Goal: Task Accomplishment & Management: Complete application form

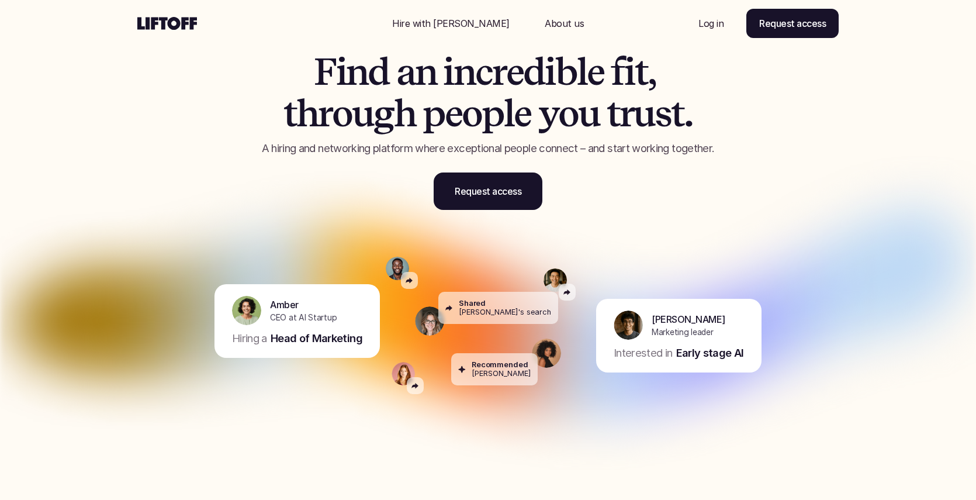
scroll to position [33, 0]
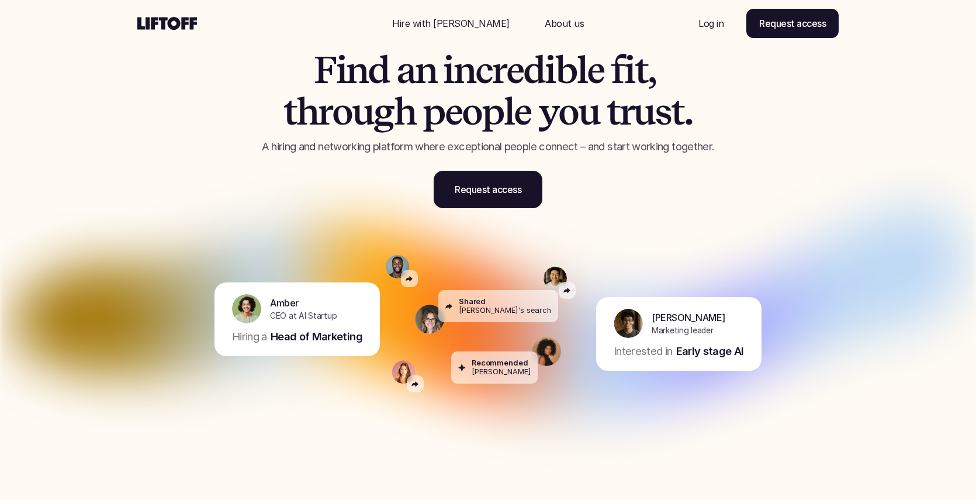
click at [301, 348] on div "Amber CEO at AI Startup Hiring a Head of Marketing" at bounding box center [296, 319] width 165 height 74
click at [293, 327] on div "Amber CEO at AI Startup Hiring a Head of Marketing" at bounding box center [296, 319] width 165 height 74
click at [292, 335] on p "Head of Marketing" at bounding box center [317, 336] width 92 height 15
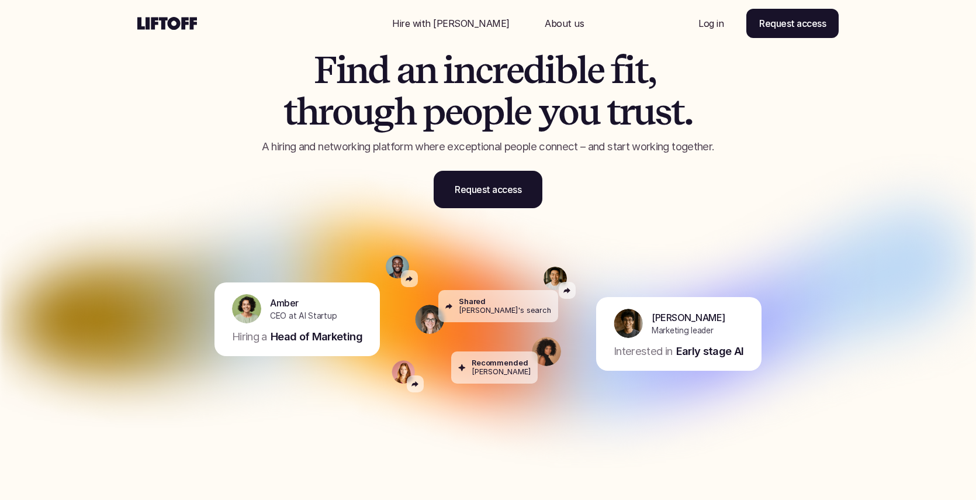
click at [292, 335] on p "Head of Marketing" at bounding box center [317, 336] width 92 height 15
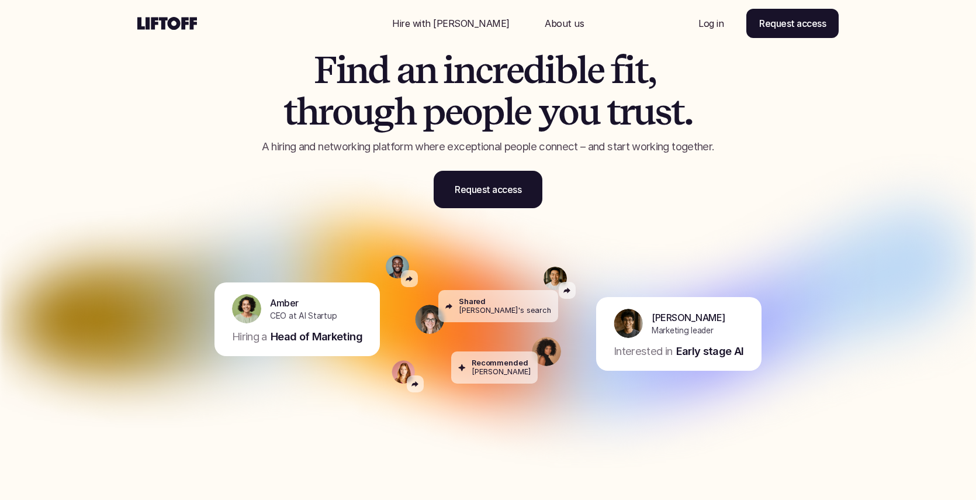
click at [292, 335] on p "Head of Marketing" at bounding box center [317, 336] width 92 height 15
click at [483, 178] on link "Request access" at bounding box center [488, 189] width 109 height 37
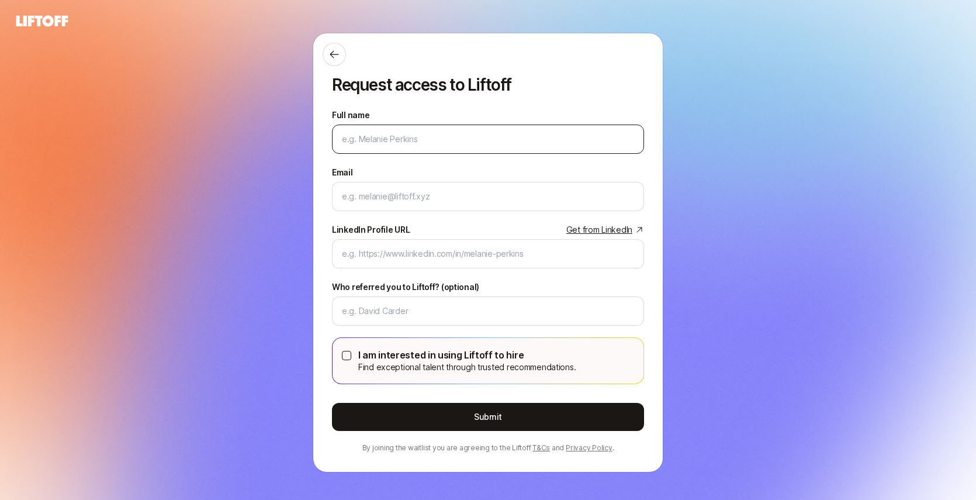
click at [471, 134] on input "Full name" at bounding box center [488, 139] width 292 height 14
type input "ZAKIYYAH WALKER"
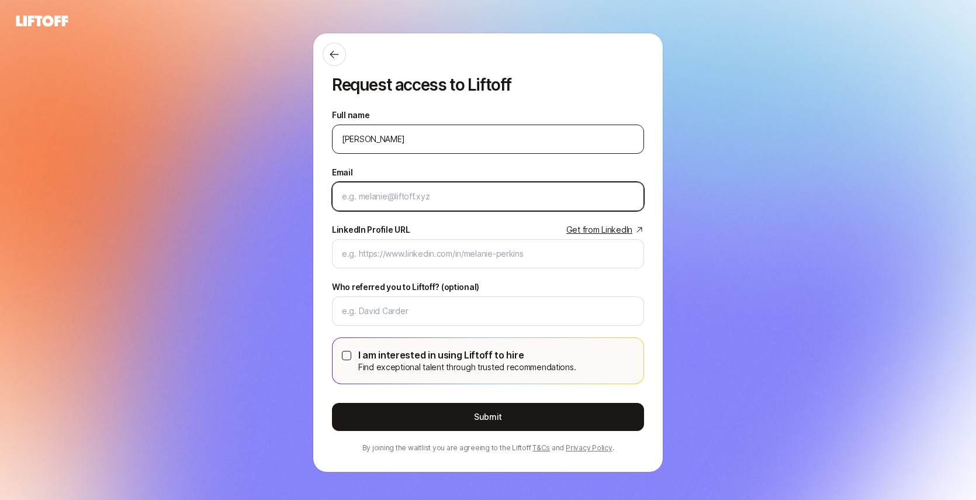
type input "zakiyyah.walker@gmail.com"
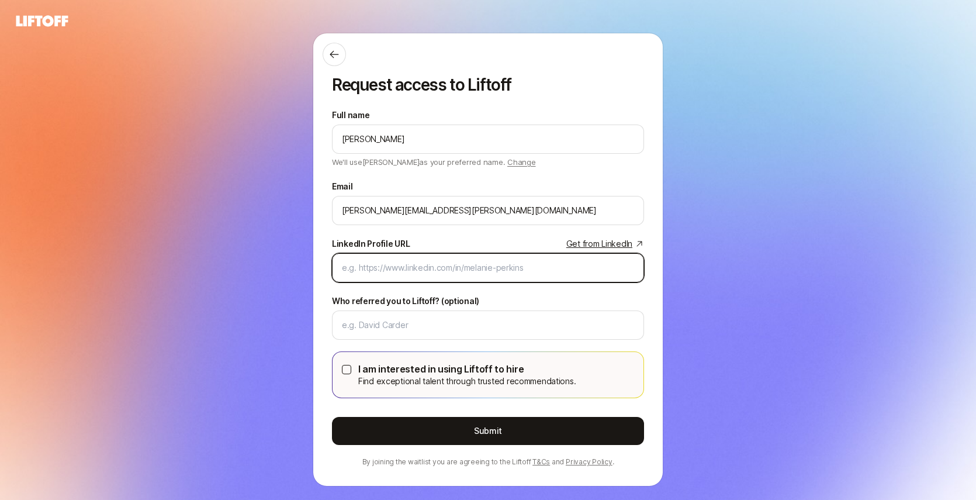
click at [434, 265] on input "LinkedIn Profile URL Get from LinkedIn" at bounding box center [488, 268] width 292 height 14
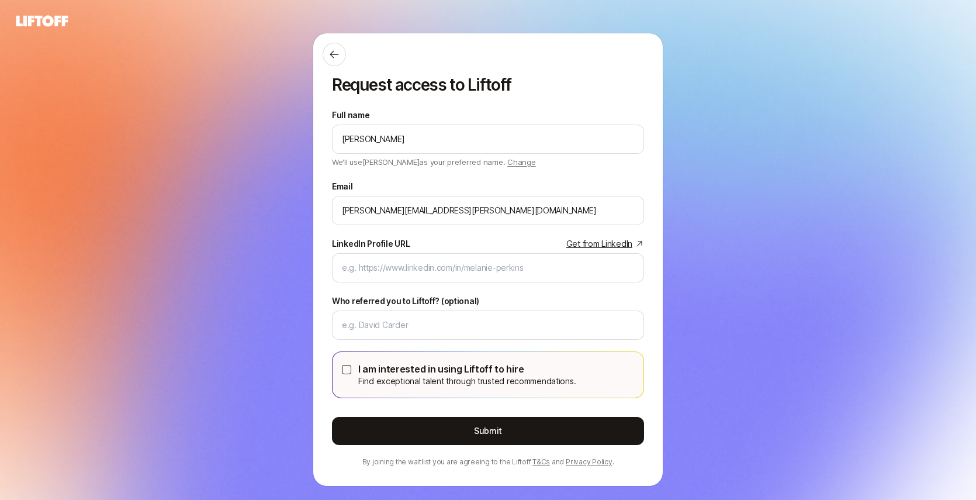
click at [580, 244] on link "Get from LinkedIn" at bounding box center [605, 244] width 78 height 14
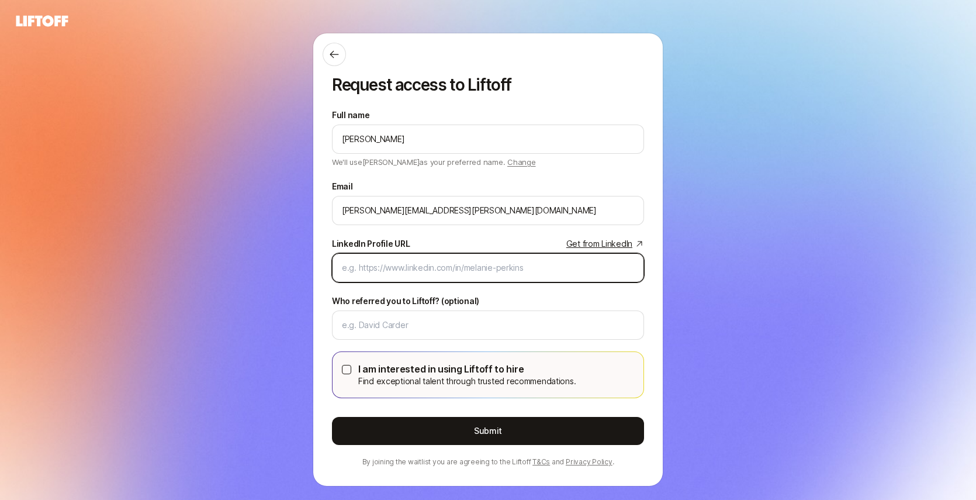
click at [387, 271] on input "LinkedIn Profile URL Get from LinkedIn" at bounding box center [488, 268] width 292 height 14
paste input "https://www.linkedin.com/in/zakiyyahwalker/"
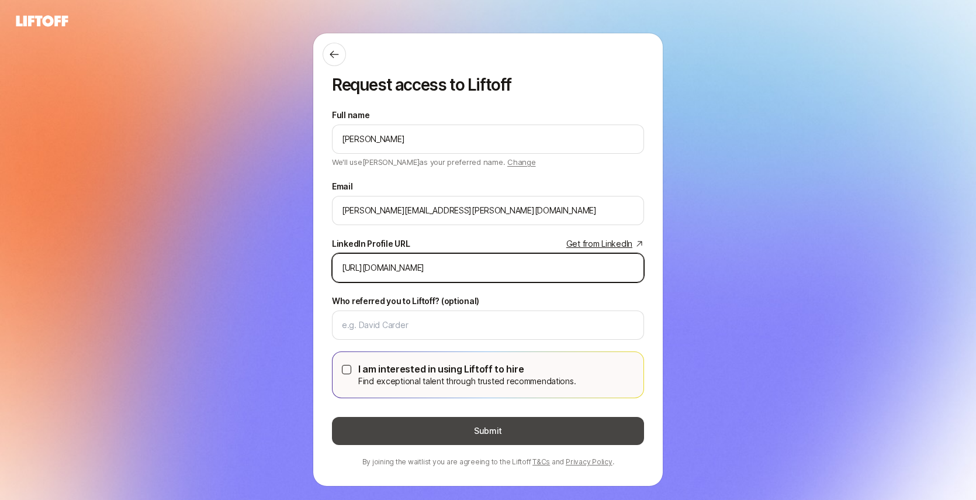
type input "https://www.linkedin.com/in/zakiyyahwalker/"
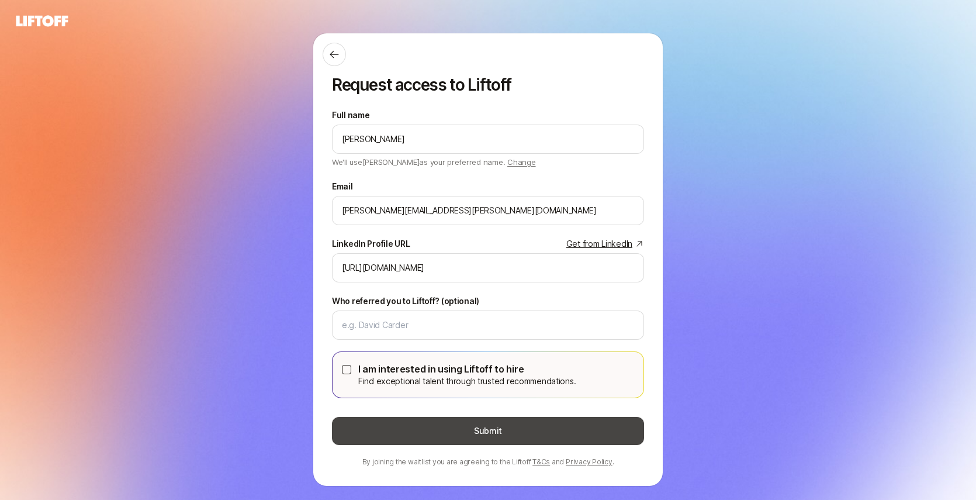
click at [412, 425] on button "Submit" at bounding box center [488, 431] width 312 height 28
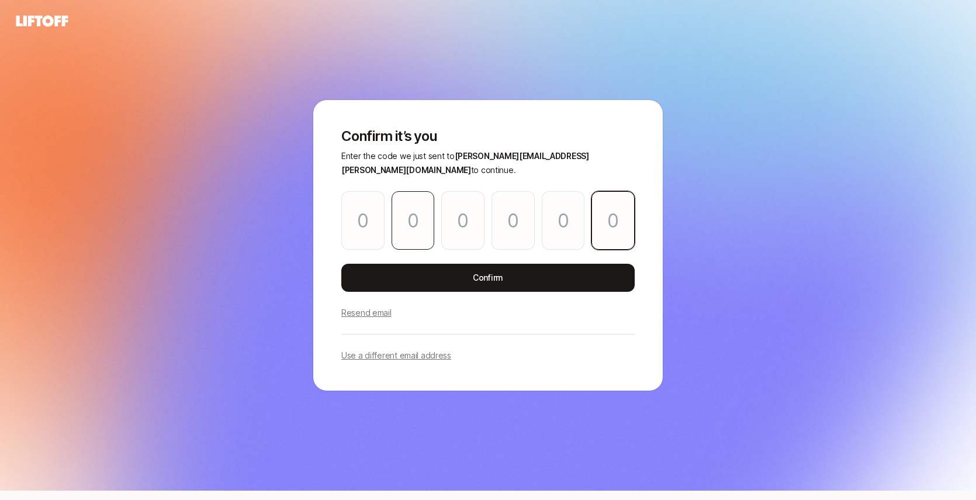
paste input "5"
type input "6"
type input "2"
type input "8"
type input "4"
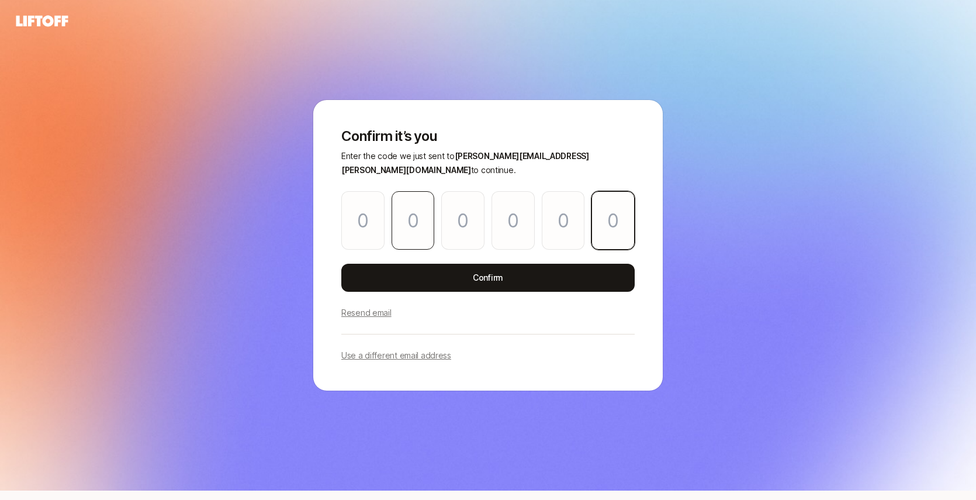
type input "3"
type input "5"
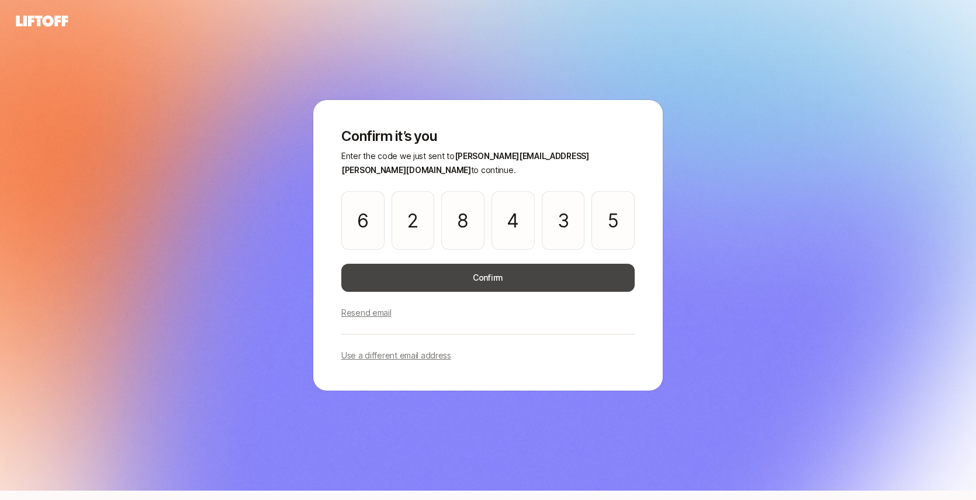
click at [483, 271] on button "Confirm" at bounding box center [487, 277] width 293 height 28
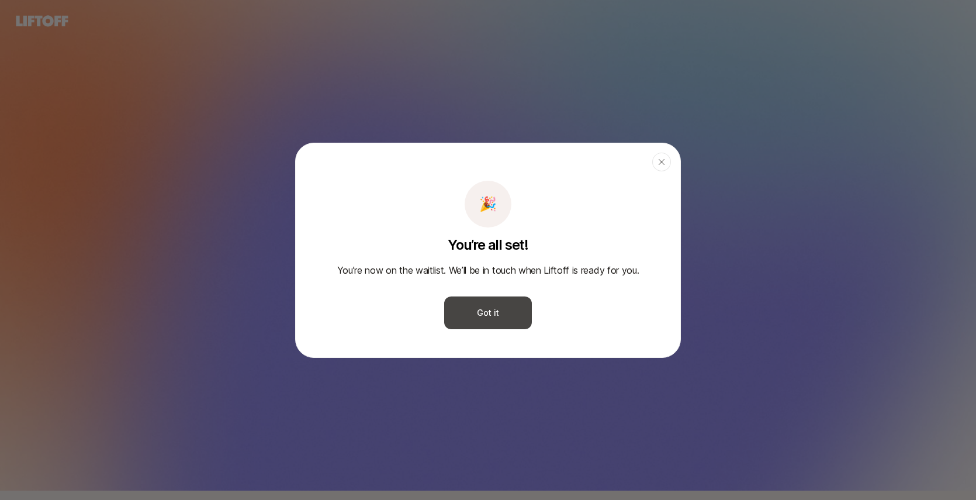
click at [484, 320] on button "Got it" at bounding box center [488, 312] width 88 height 33
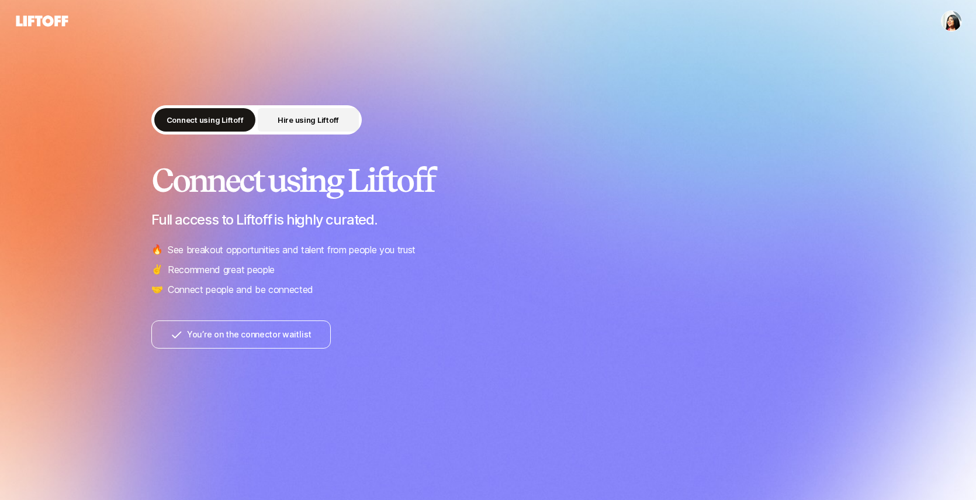
click at [308, 117] on p "Hire using Liftoff" at bounding box center [308, 120] width 61 height 12
